Goal: Task Accomplishment & Management: Use online tool/utility

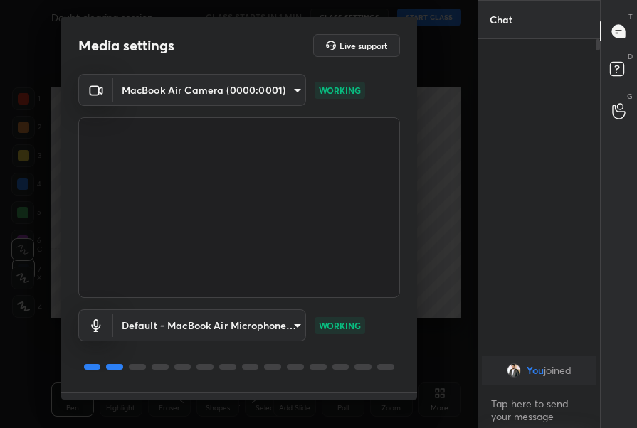
scroll to position [38, 0]
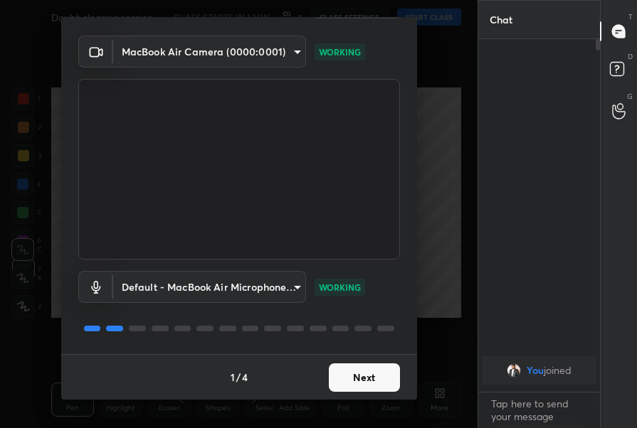
click at [255, 53] on body "1 2 3 4 5 6 7 C X Z C X Z E E Erase all H H Doubt clearing session CLASS STARTS…" at bounding box center [318, 214] width 637 height 428
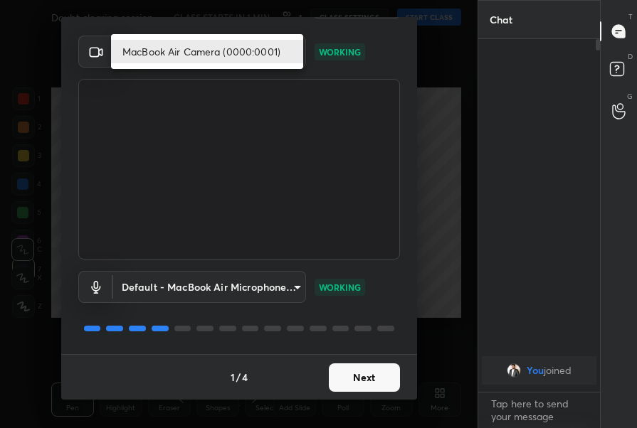
click at [326, 122] on div at bounding box center [318, 214] width 637 height 428
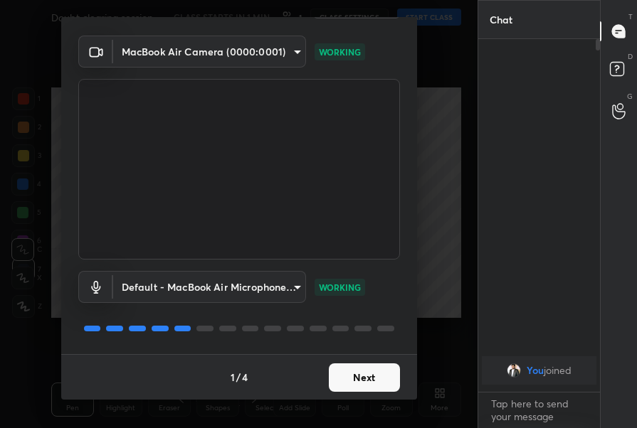
click at [337, 374] on button "Next" at bounding box center [364, 378] width 71 height 28
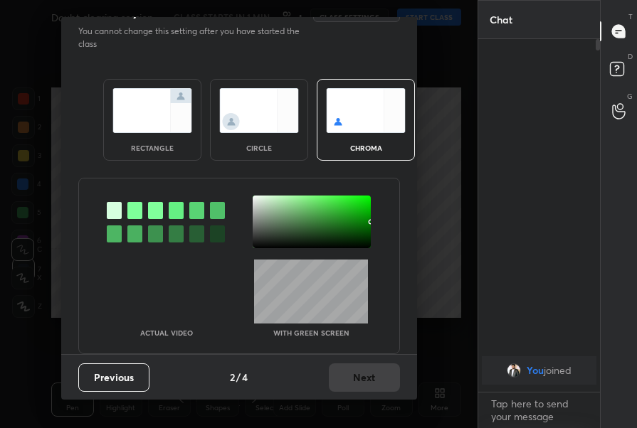
scroll to position [0, 0]
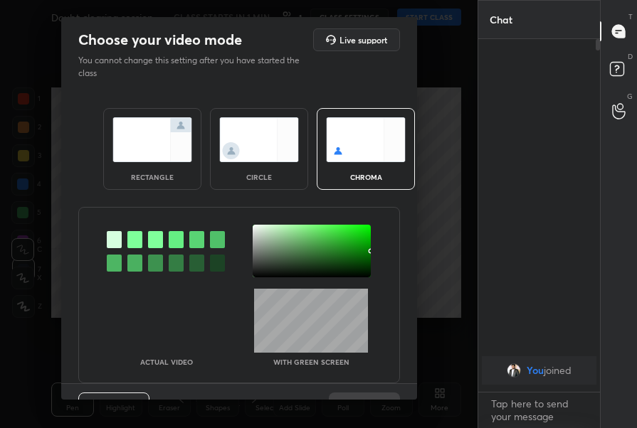
click at [245, 159] on img at bounding box center [259, 139] width 80 height 45
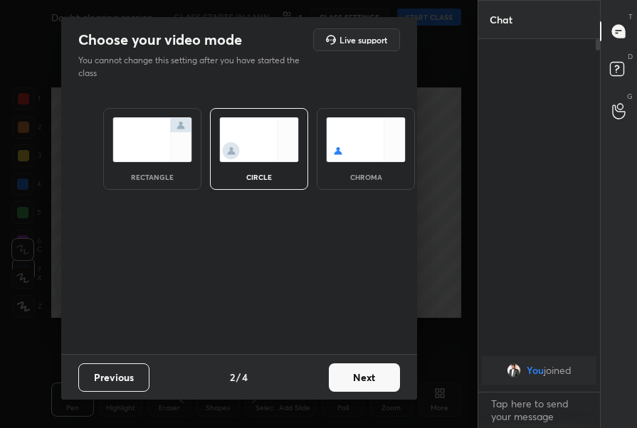
click at [338, 380] on button "Next" at bounding box center [364, 378] width 71 height 28
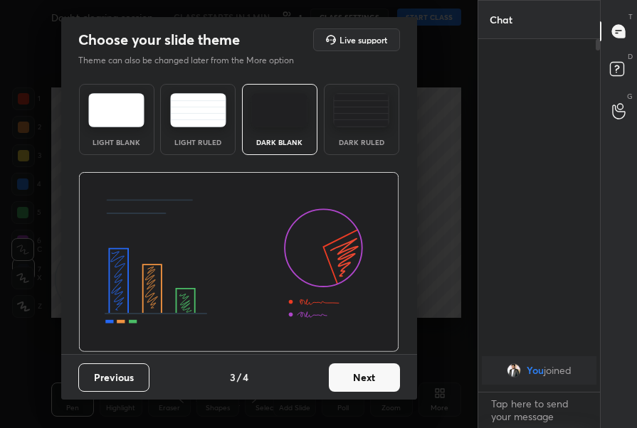
click at [338, 380] on button "Next" at bounding box center [364, 378] width 71 height 28
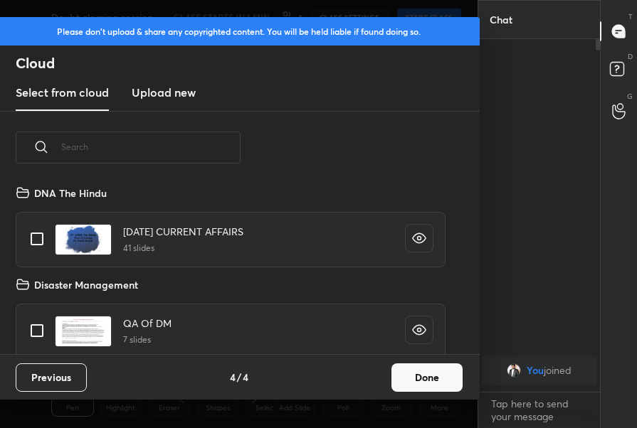
scroll to position [170, 457]
click at [405, 387] on button "Done" at bounding box center [426, 378] width 71 height 28
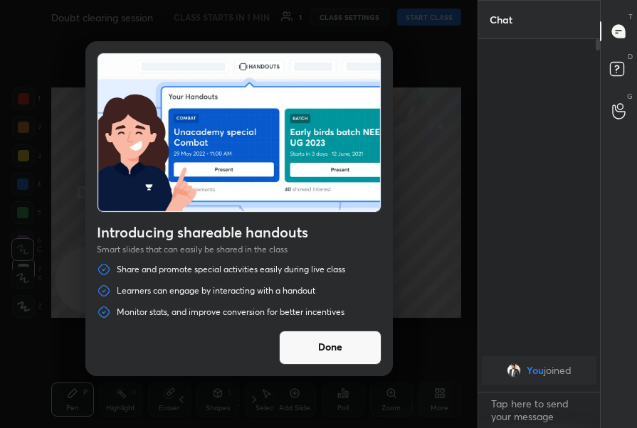
click at [350, 353] on button "Done" at bounding box center [330, 348] width 102 height 34
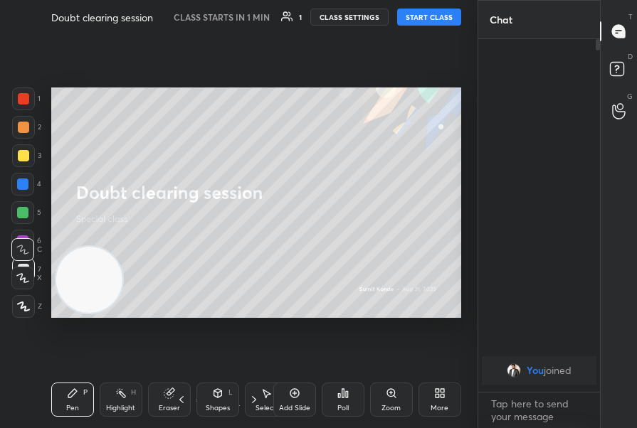
click at [334, 23] on button "CLASS SETTINGS" at bounding box center [349, 17] width 78 height 17
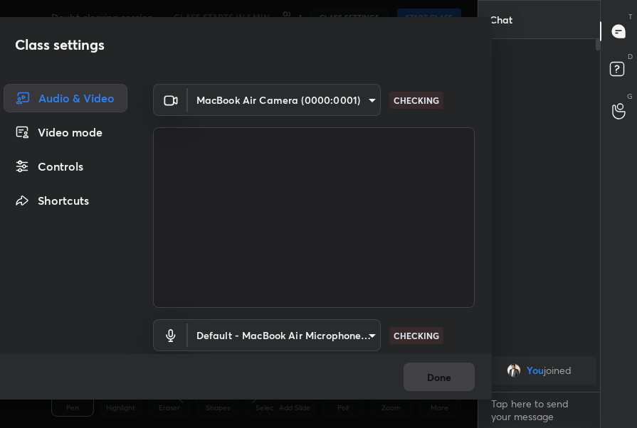
click at [73, 165] on div "Controls" at bounding box center [66, 166] width 124 height 28
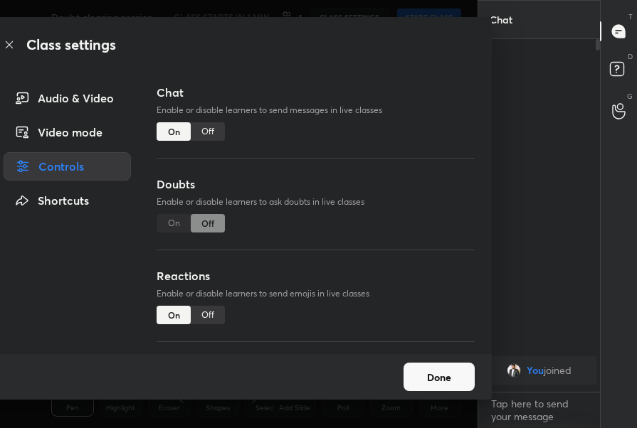
click at [198, 132] on div "Off" at bounding box center [208, 131] width 34 height 19
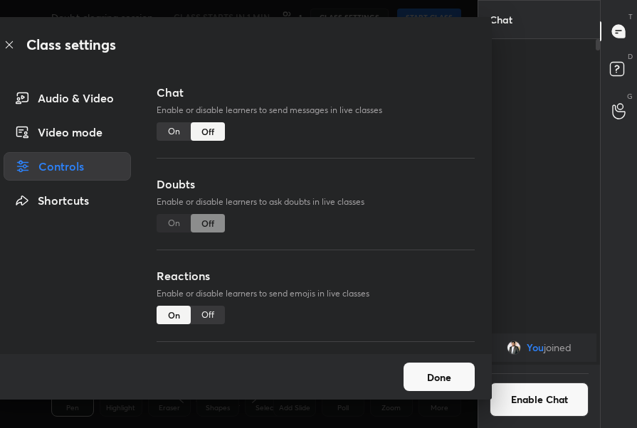
scroll to position [5, 4]
click at [436, 381] on button "Done" at bounding box center [438, 377] width 71 height 28
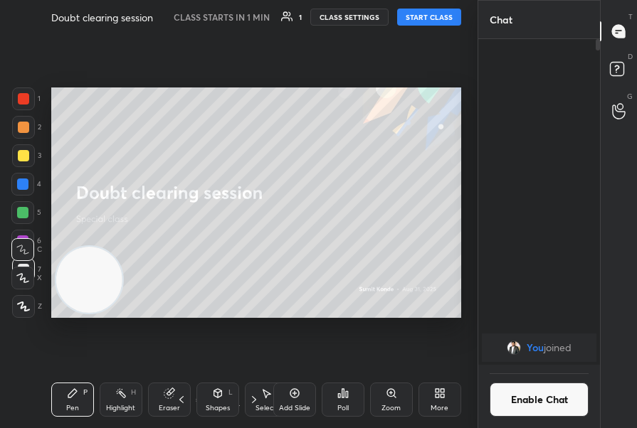
click at [297, 393] on icon at bounding box center [294, 393] width 11 height 11
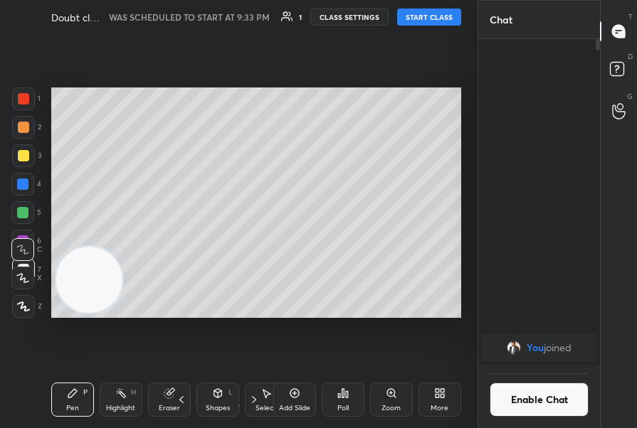
click at [424, 22] on button "START CLASS" at bounding box center [429, 17] width 64 height 17
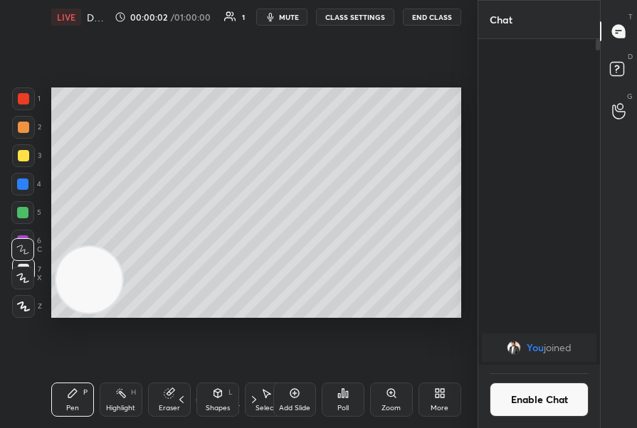
click at [290, 19] on span "mute" at bounding box center [289, 17] width 20 height 10
click at [453, 17] on button "End Class" at bounding box center [432, 17] width 58 height 17
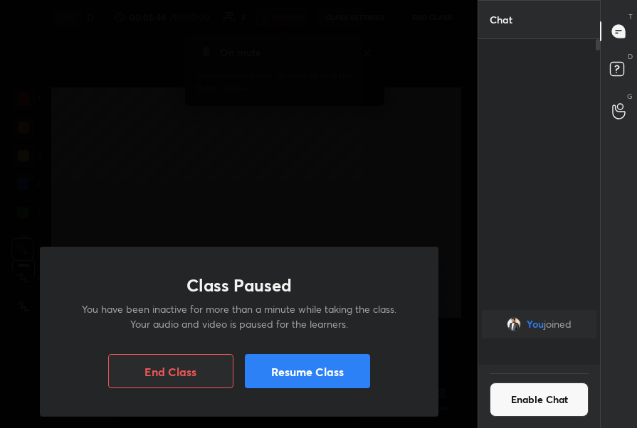
scroll to position [322, 117]
